Goal: Check status: Check status

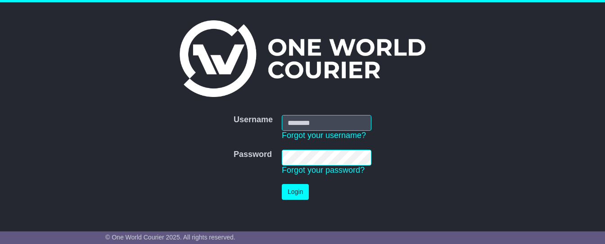
click at [320, 123] on input "Username" at bounding box center [327, 123] width 90 height 16
type input "**********"
click at [295, 189] on button "Login" at bounding box center [295, 192] width 27 height 16
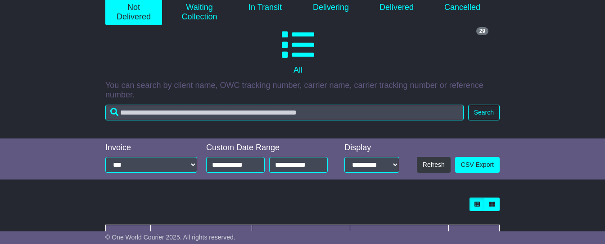
scroll to position [167, 0]
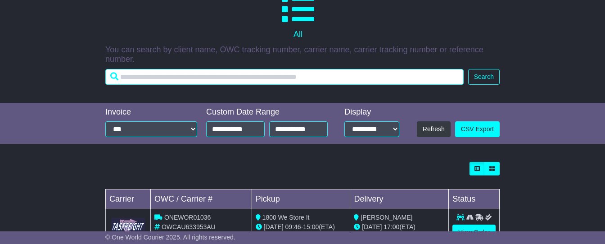
click at [152, 81] on input "text" at bounding box center [284, 77] width 358 height 16
paste input "**********"
type input "**********"
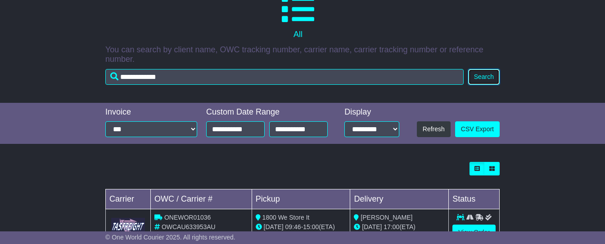
click at [490, 79] on button "Search" at bounding box center [484, 77] width 32 height 16
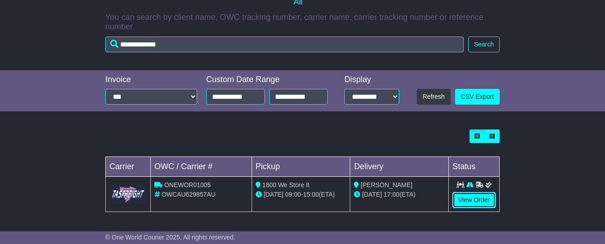
scroll to position [205, 0]
click at [72, 184] on div "Loading... No bookings found Carrier OWC / Carrier # Pickup Delivery Status ONE…" at bounding box center [302, 175] width 605 height 101
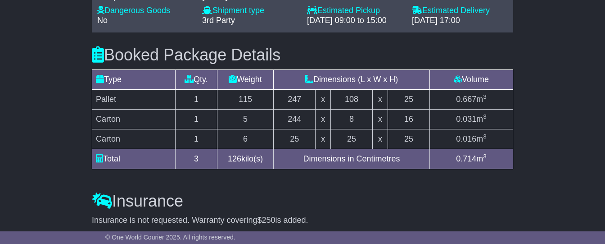
scroll to position [779, 0]
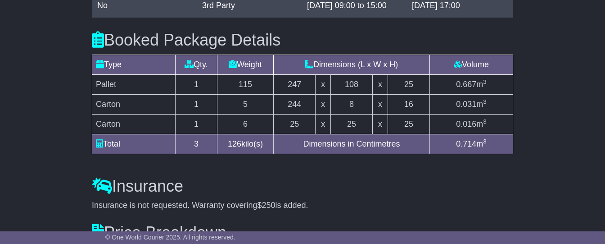
click at [445, 187] on h3 "Insurance" at bounding box center [303, 186] width 422 height 18
click at [365, 195] on h3 "Insurance" at bounding box center [303, 186] width 422 height 18
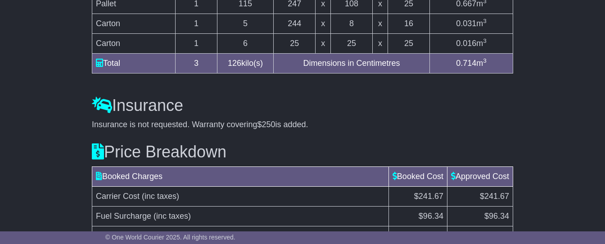
scroll to position [948, 0]
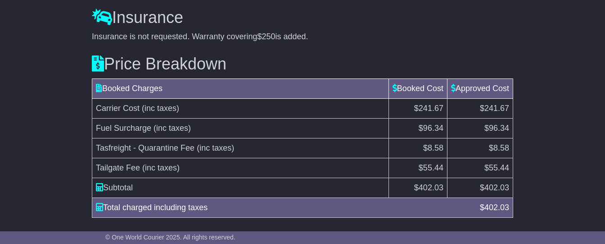
click at [232, 175] on td "Tailgate Fee (inc taxes)" at bounding box center [240, 168] width 297 height 20
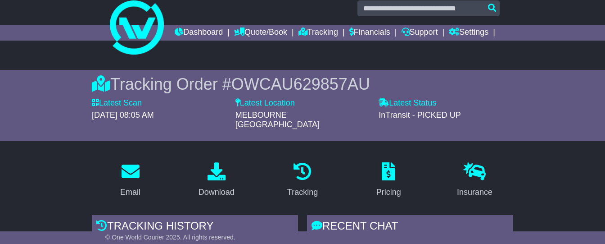
scroll to position [0, 0]
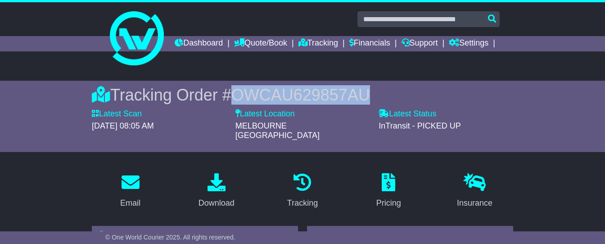
drag, startPoint x: 228, startPoint y: 110, endPoint x: 377, endPoint y: 111, distance: 149.5
click at [377, 104] on div "Tracking Order # OWCAU629857AU" at bounding box center [303, 94] width 422 height 19
copy span "OWCAU629857AU"
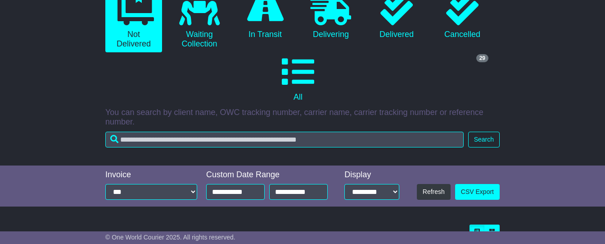
scroll to position [191, 0]
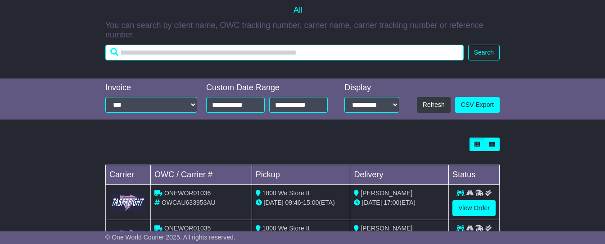
click at [191, 59] on input "text" at bounding box center [284, 53] width 358 height 16
paste input "**********"
type input "**********"
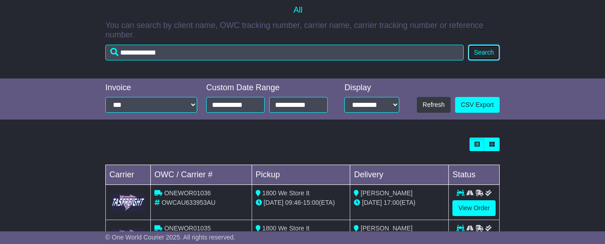
click at [493, 60] on button "Search" at bounding box center [484, 53] width 32 height 16
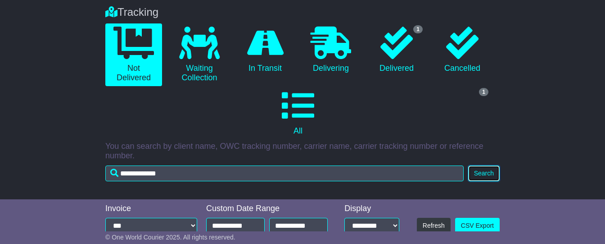
scroll to position [0, 0]
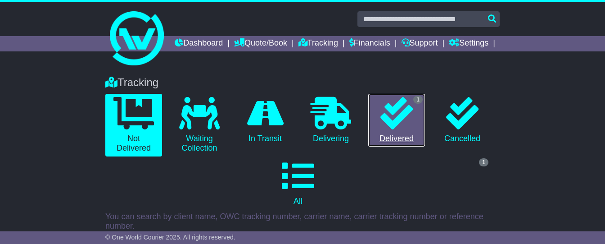
click at [405, 125] on icon at bounding box center [397, 113] width 32 height 32
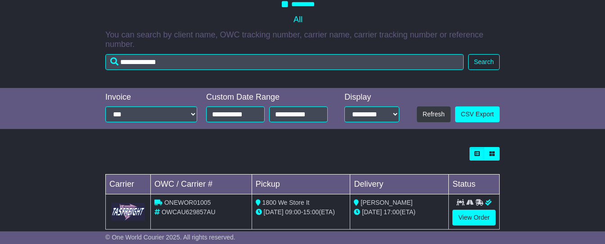
scroll to position [205, 0]
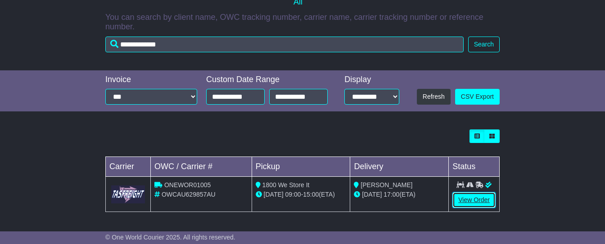
click at [486, 201] on link "View Order" at bounding box center [474, 200] width 43 height 16
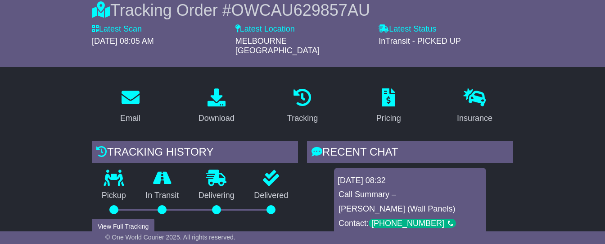
scroll to position [175, 0]
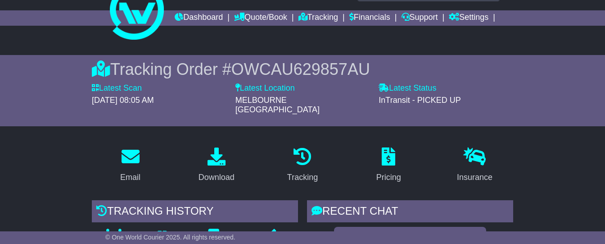
scroll to position [22, 0]
